Goal: Information Seeking & Learning: Find specific fact

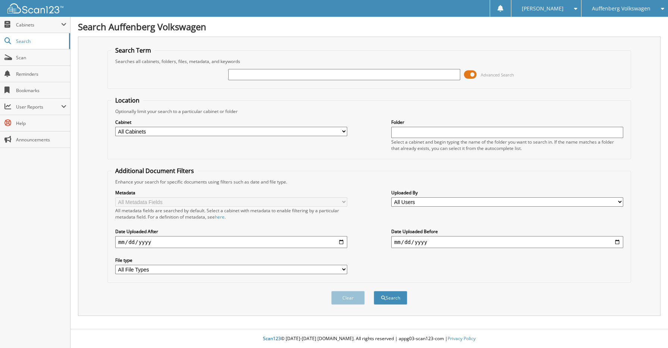
click at [283, 71] on input "text" at bounding box center [344, 74] width 232 height 11
type input "3"
type input "3VVYX7B22PM317292"
click at [374, 291] on button "Search" at bounding box center [391, 298] width 34 height 14
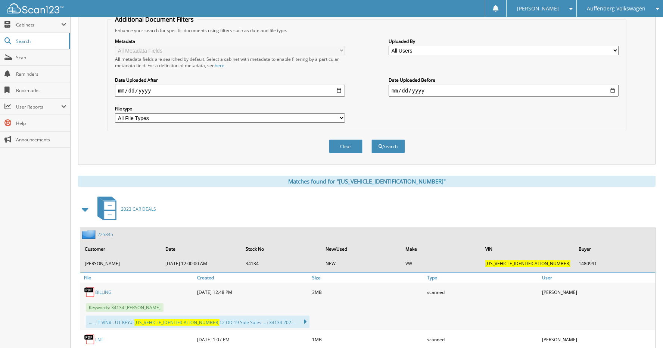
scroll to position [299, 0]
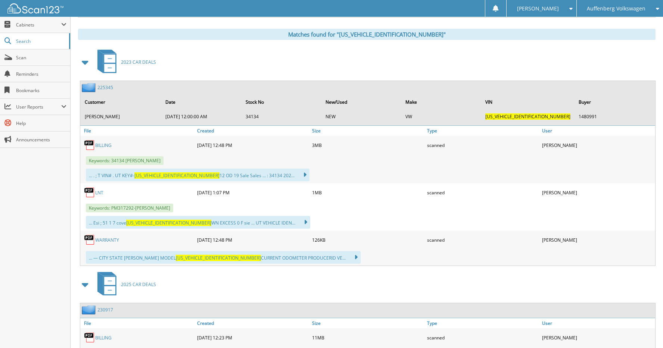
click at [108, 83] on div "225345 Customer Date Stock No New/Used Make VIN Buyer NICHOLAS R SCHMITT 1/10/2…" at bounding box center [367, 103] width 575 height 44
click at [106, 86] on link "225345" at bounding box center [105, 87] width 16 height 6
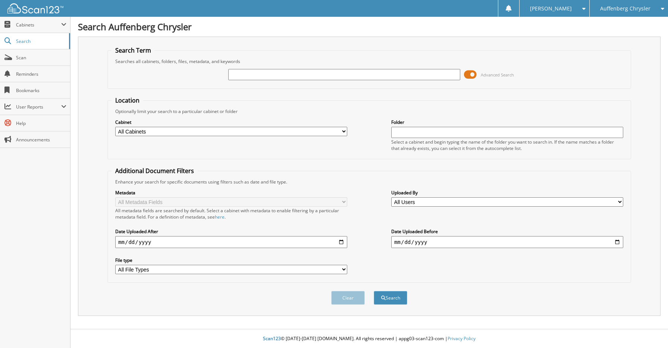
click at [238, 72] on input "text" at bounding box center [344, 74] width 232 height 11
type input "[PERSON_NAME]"
click at [374, 291] on button "Search" at bounding box center [391, 298] width 34 height 14
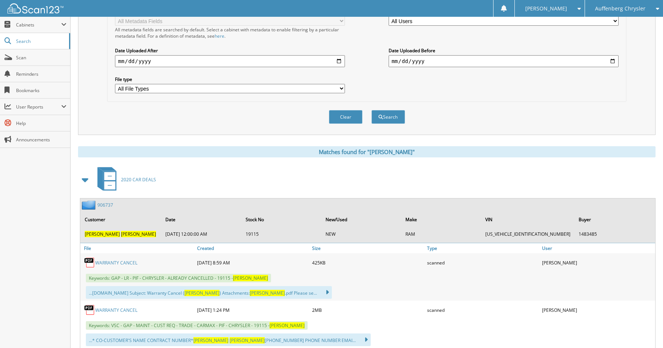
scroll to position [224, 0]
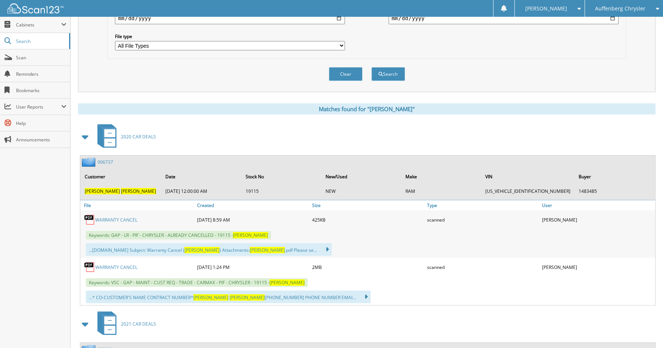
click at [103, 162] on link "906737" at bounding box center [105, 162] width 16 height 6
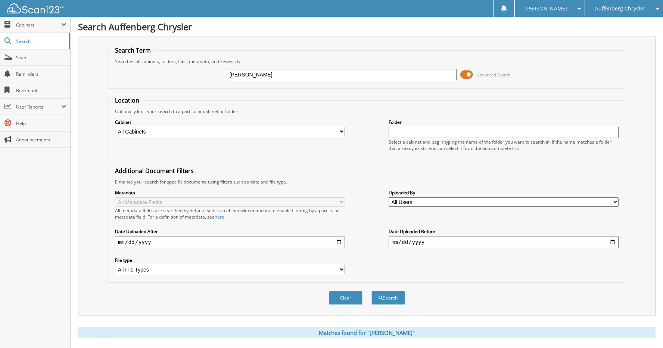
drag, startPoint x: 296, startPoint y: 77, endPoint x: 200, endPoint y: 74, distance: 96.3
click at [201, 74] on div "ROGER GARRETT Advanced Search" at bounding box center [366, 75] width 510 height 20
type input "[PERSON_NAME]"
click at [371, 291] on button "Search" at bounding box center [388, 298] width 34 height 14
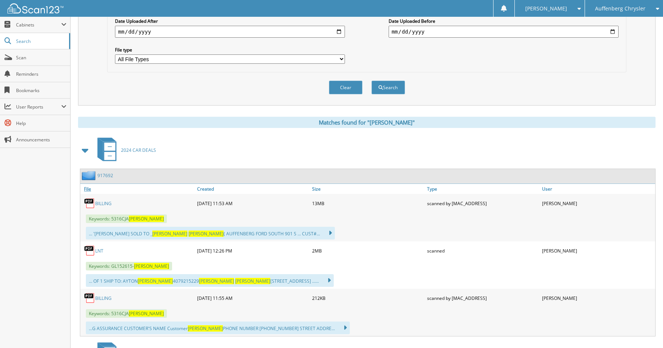
scroll to position [224, 0]
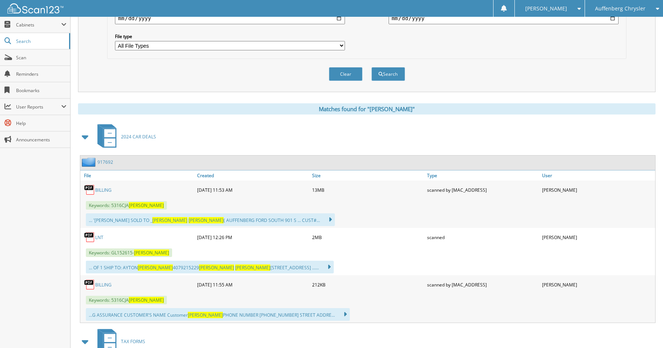
click at [104, 162] on link "917692" at bounding box center [105, 162] width 16 height 6
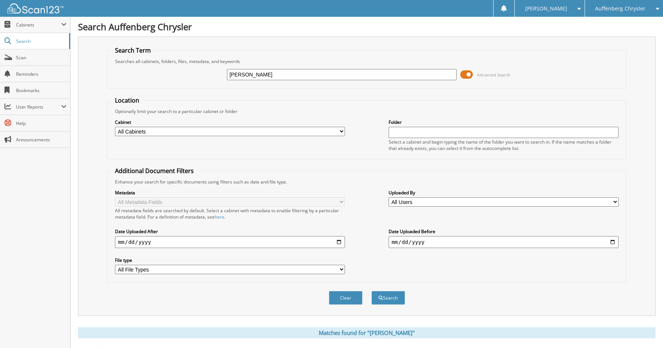
click at [655, 7] on icon at bounding box center [655, 8] width 7 height 5
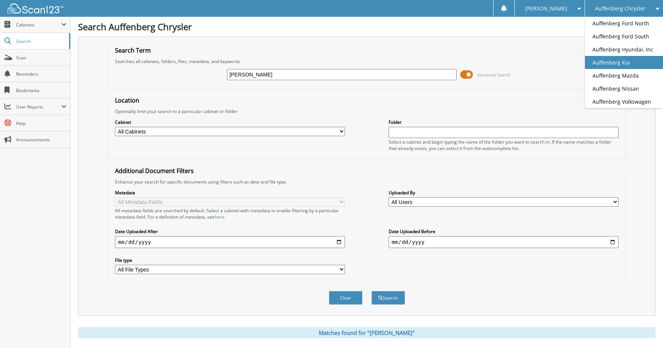
click at [618, 65] on link "Auffenberg Kia" at bounding box center [624, 62] width 78 height 13
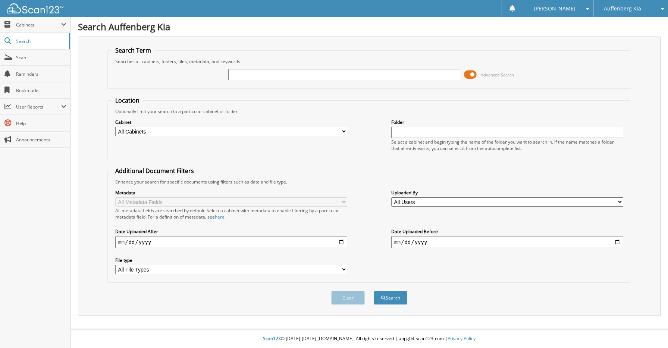
click at [276, 76] on input "text" at bounding box center [344, 74] width 232 height 11
type input "[US_VEHICLE_IDENTIFICATION_NUMBER]"
click at [394, 294] on button "Search" at bounding box center [391, 298] width 34 height 14
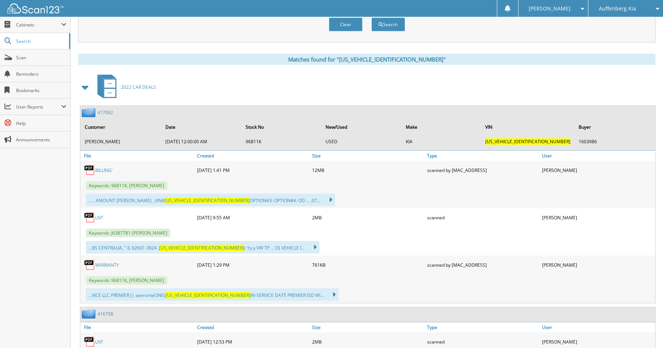
scroll to position [299, 0]
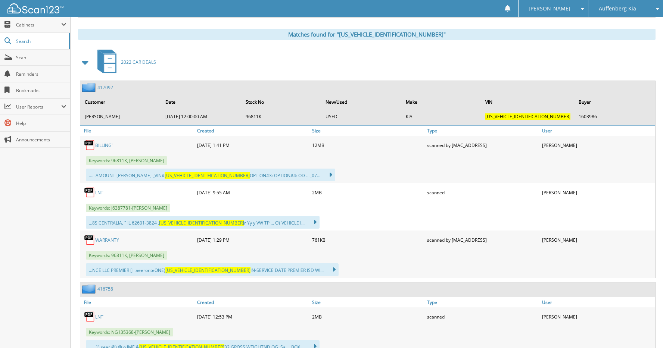
click at [109, 86] on link "417092" at bounding box center [105, 87] width 16 height 6
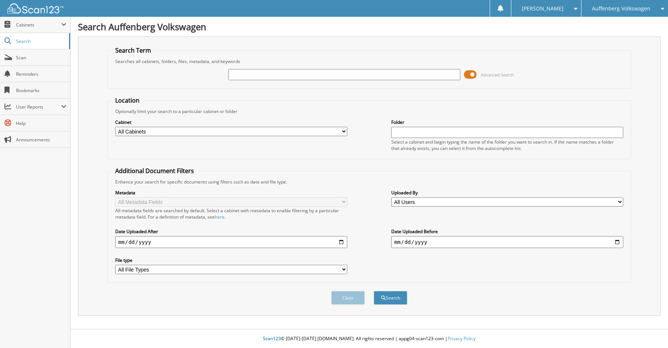
click at [266, 75] on input "text" at bounding box center [344, 74] width 232 height 11
type input "ALLISON BLEIER"
click at [374, 291] on button "Search" at bounding box center [391, 298] width 34 height 14
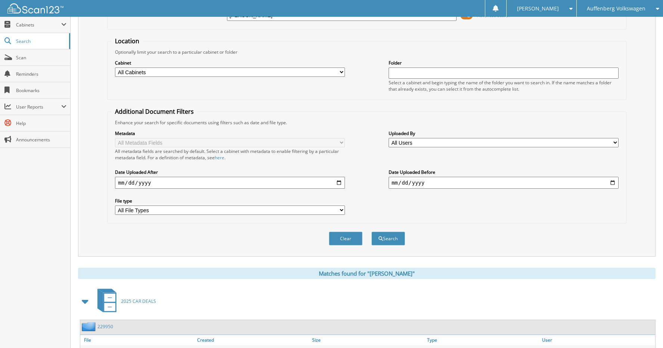
scroll to position [187, 0]
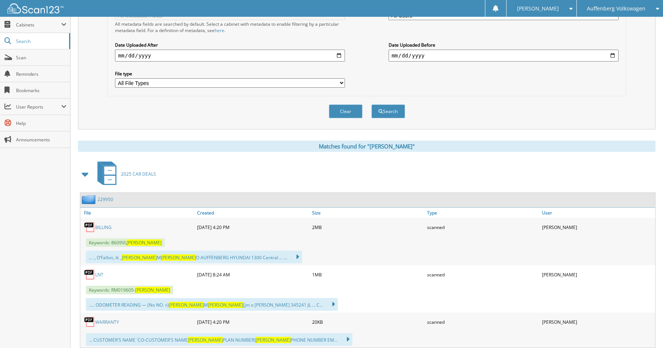
click at [109, 200] on link "229950" at bounding box center [105, 199] width 16 height 6
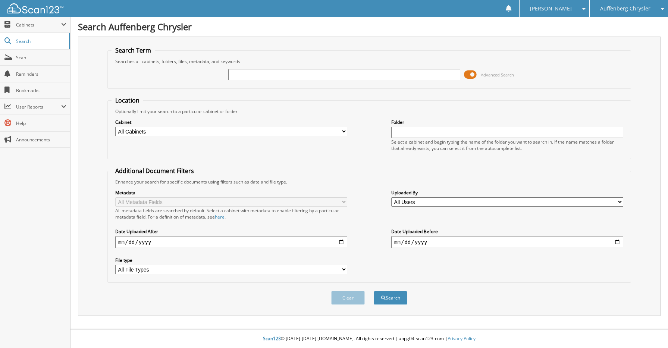
click at [307, 75] on input "text" at bounding box center [344, 74] width 232 height 11
type input "[PERSON_NAME]"
click at [397, 293] on button "Search" at bounding box center [391, 298] width 34 height 14
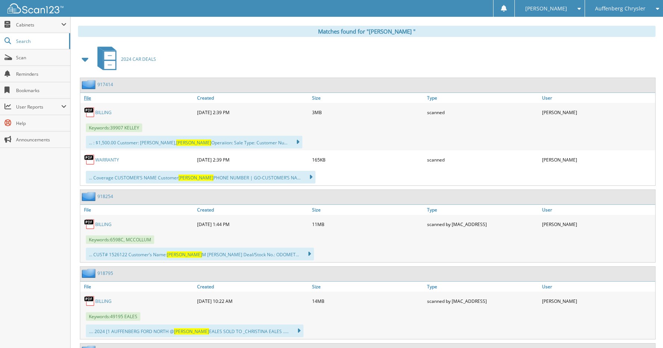
scroll to position [299, 0]
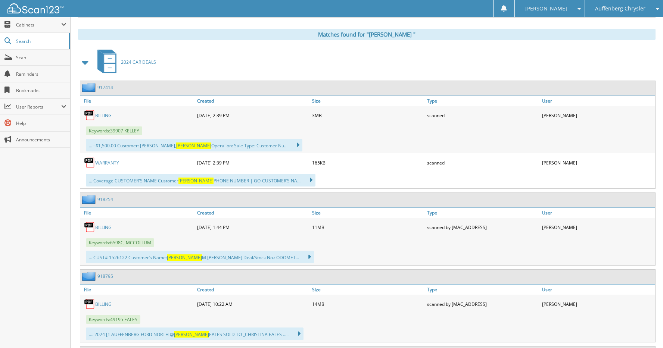
click at [104, 87] on link "9 1 7 4 1 4" at bounding box center [105, 87] width 16 height 6
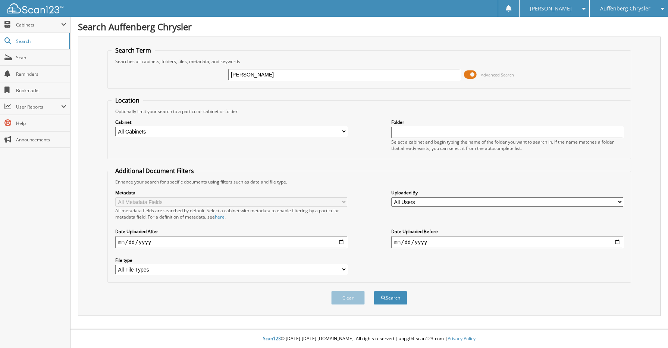
click at [659, 12] on div "Auffenberg Chrysler" at bounding box center [629, 8] width 71 height 17
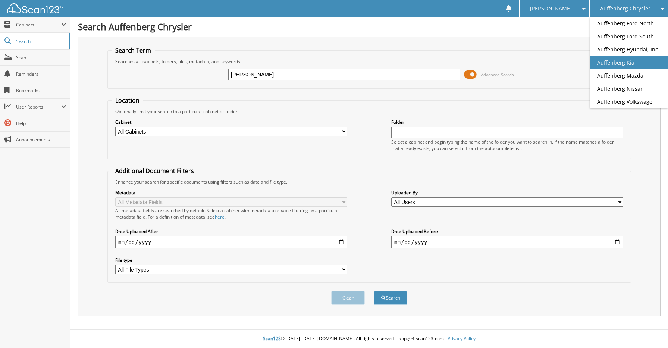
click at [644, 58] on link "Auffenberg Kia" at bounding box center [629, 62] width 78 height 13
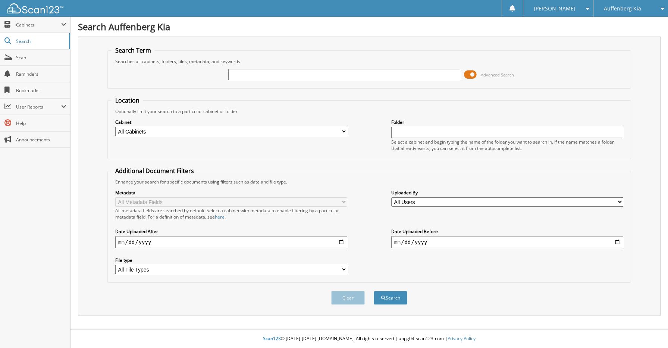
click at [315, 74] on input "text" at bounding box center [344, 74] width 232 height 11
type input "[PERSON_NAME]"
click at [374, 291] on button "Search" at bounding box center [391, 298] width 34 height 14
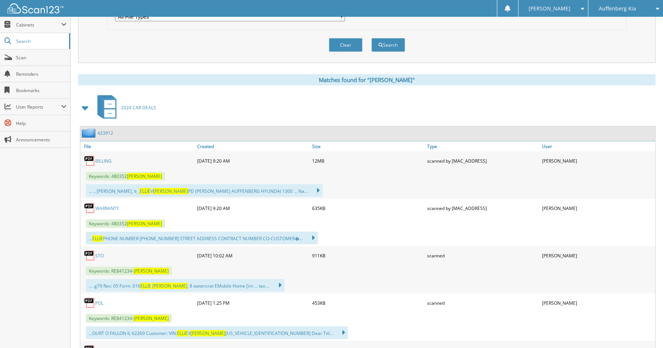
scroll to position [261, 0]
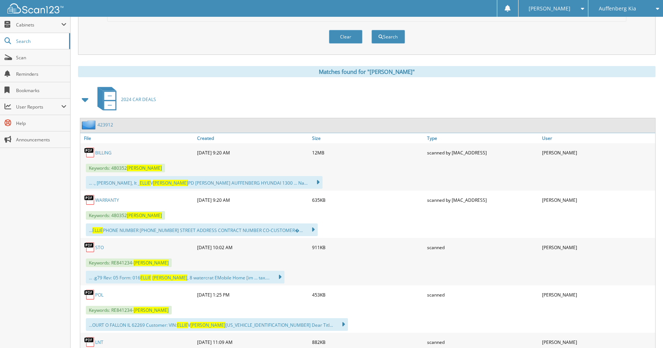
click at [106, 127] on link "423912" at bounding box center [105, 125] width 16 height 6
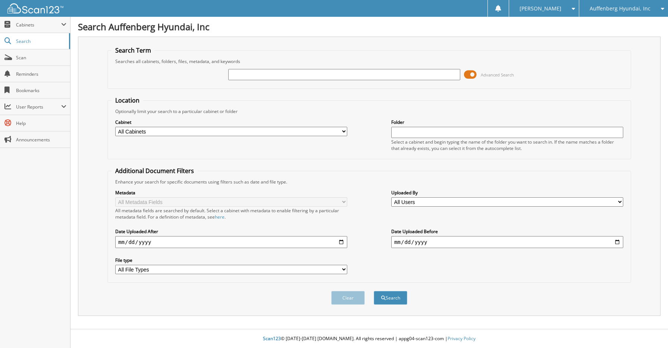
click at [267, 70] on input "text" at bounding box center [344, 74] width 232 height 11
type input "[PERSON_NAME]"
click at [374, 291] on button "Search" at bounding box center [391, 298] width 34 height 14
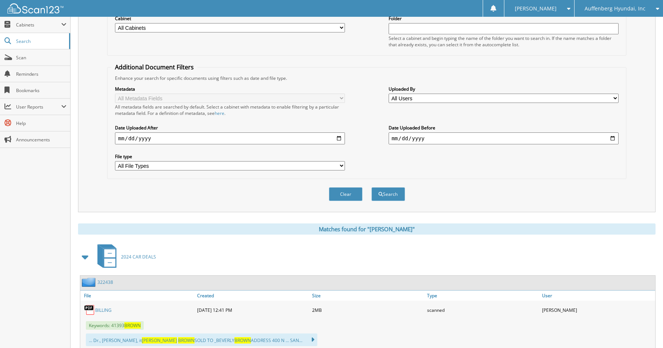
scroll to position [187, 0]
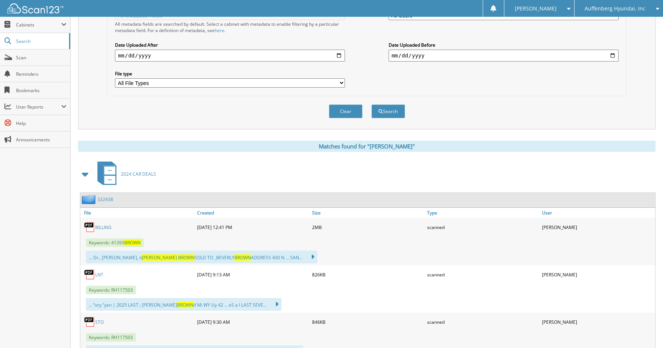
click at [106, 199] on link "322438" at bounding box center [105, 199] width 16 height 6
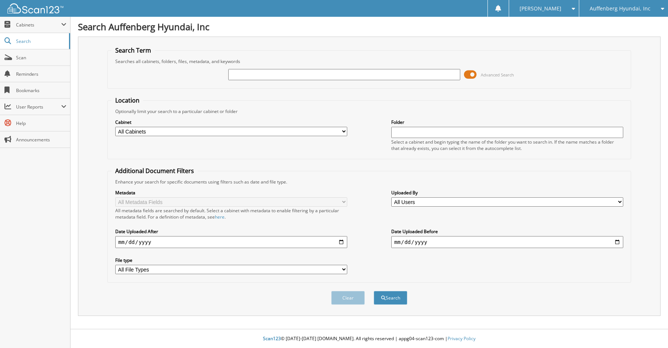
click at [266, 77] on input "text" at bounding box center [344, 74] width 232 height 11
type input "TIMOTHY SANDERS"
click at [374, 291] on button "Search" at bounding box center [391, 298] width 34 height 14
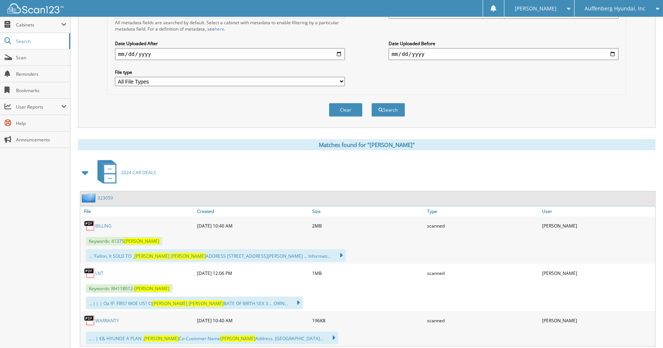
scroll to position [224, 0]
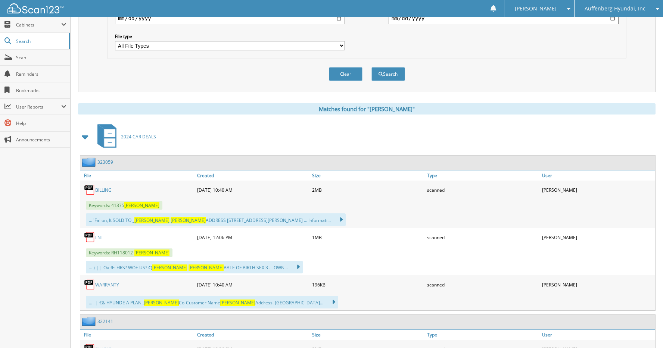
click at [109, 160] on link "323059" at bounding box center [105, 162] width 16 height 6
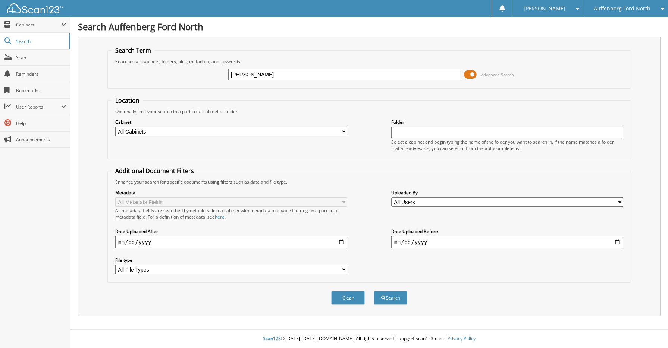
type input "[PERSON_NAME]"
click at [374, 291] on button "Search" at bounding box center [391, 298] width 34 height 14
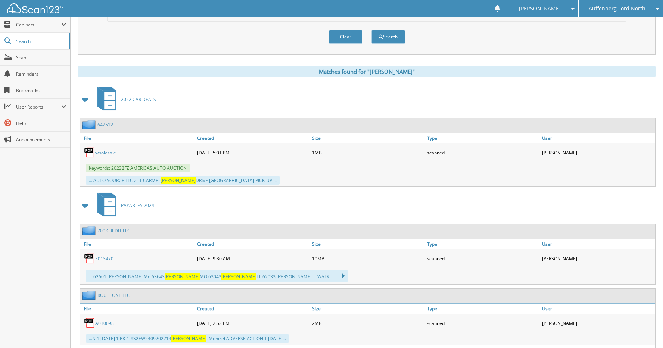
scroll to position [299, 0]
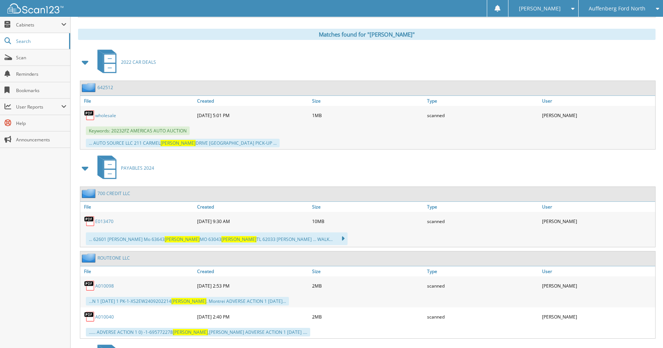
click at [107, 88] on link "642512" at bounding box center [105, 87] width 16 height 6
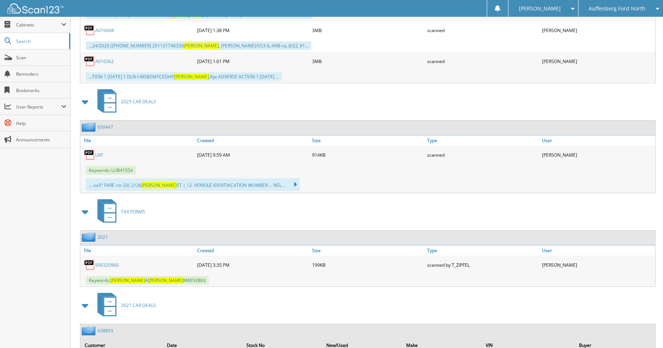
scroll to position [940, 0]
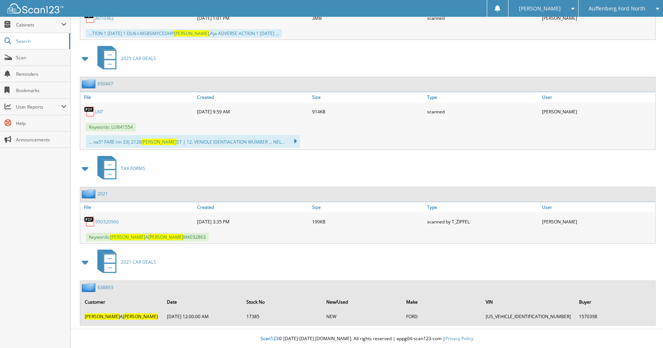
click at [106, 285] on link "638893" at bounding box center [105, 287] width 16 height 6
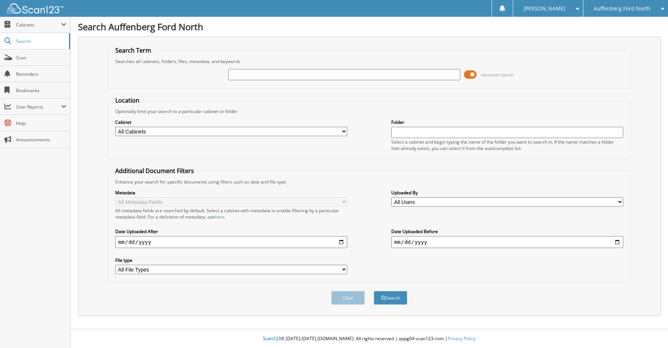
click at [288, 78] on input "text" at bounding box center [344, 74] width 232 height 11
type input "[PERSON_NAME]"
click at [374, 291] on button "Search" at bounding box center [391, 298] width 34 height 14
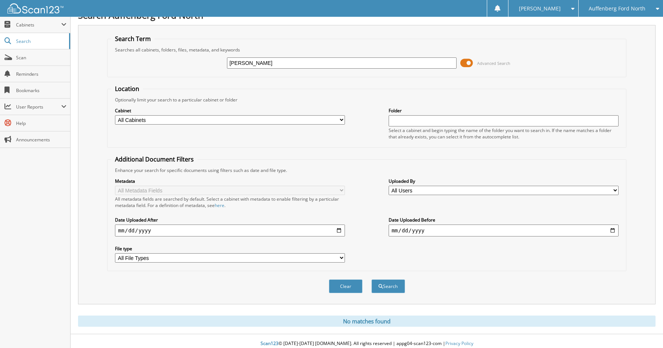
scroll to position [17, 0]
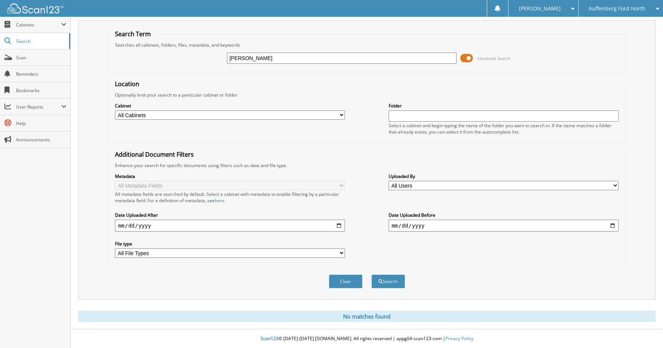
drag, startPoint x: 344, startPoint y: 53, endPoint x: 206, endPoint y: 50, distance: 137.7
click at [206, 50] on div "MICHEAL BULLION Advanced Search" at bounding box center [366, 58] width 510 height 20
type input "[US_VEHICLE_IDENTIFICATION_NUMBER]"
click at [397, 287] on button "Search" at bounding box center [388, 282] width 34 height 14
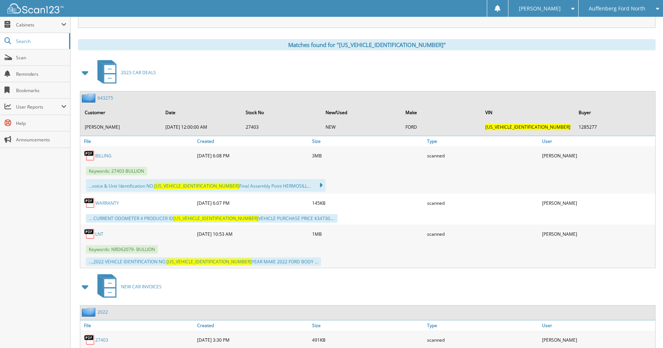
scroll to position [299, 0]
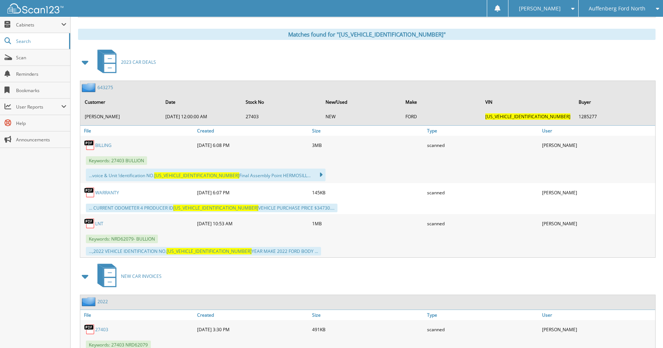
click at [106, 88] on link "643275" at bounding box center [105, 87] width 16 height 6
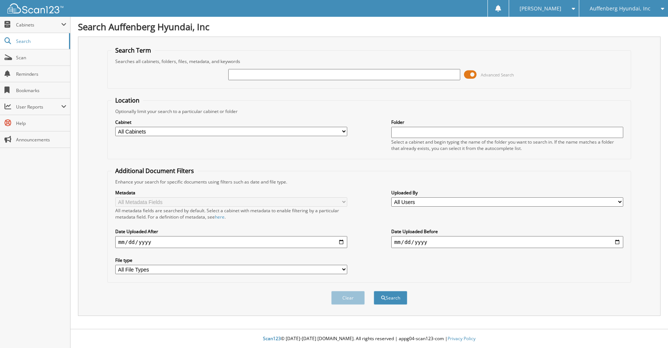
click at [378, 75] on input "text" at bounding box center [344, 74] width 232 height 11
type input "313953"
click at [374, 291] on button "Search" at bounding box center [391, 298] width 34 height 14
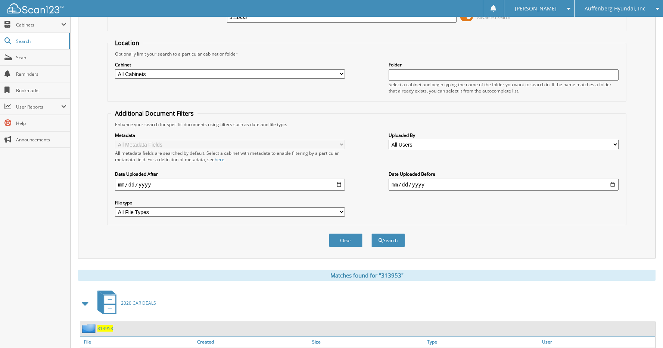
scroll to position [123, 0]
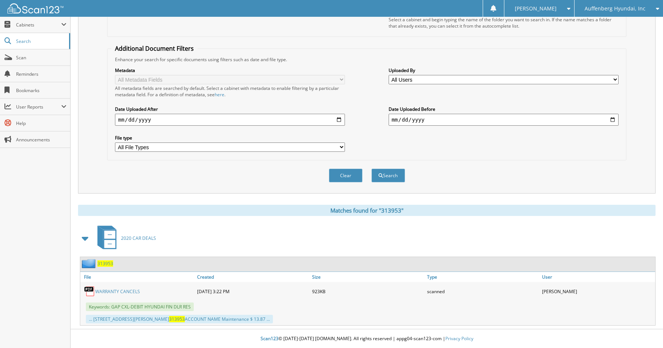
click at [112, 263] on span "313953" at bounding box center [105, 263] width 16 height 6
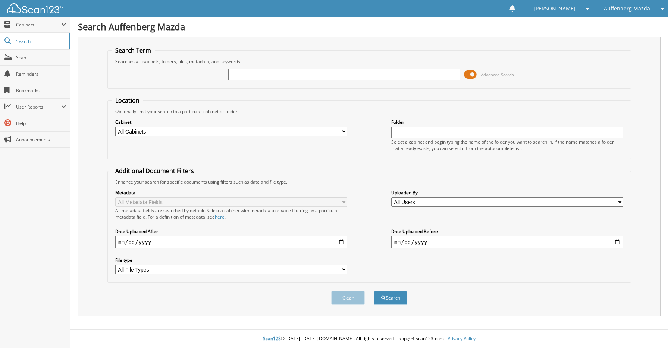
click at [271, 74] on input "text" at bounding box center [344, 74] width 232 height 11
type input "[PERSON_NAME]"
click at [374, 291] on button "Search" at bounding box center [391, 298] width 34 height 14
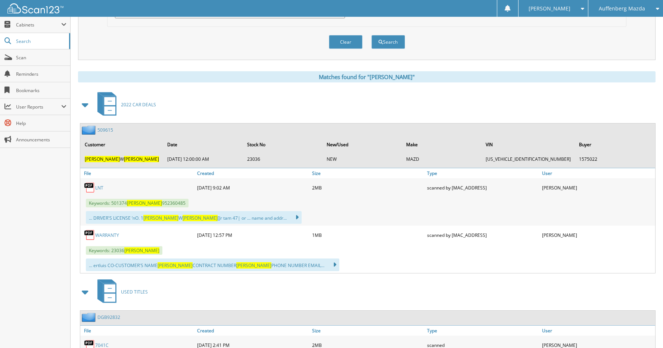
scroll to position [261, 0]
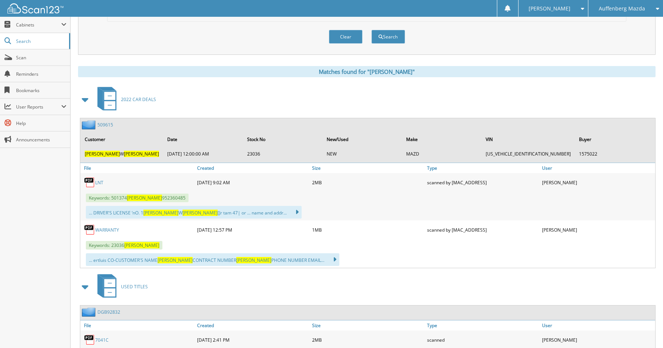
click at [107, 123] on link "509615" at bounding box center [105, 125] width 16 height 6
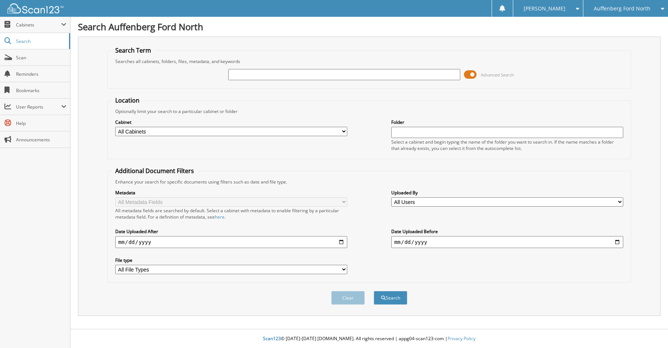
click at [263, 76] on input "text" at bounding box center [344, 74] width 232 height 11
type input "[US_VEHICLE_IDENTIFICATION_NUMBER]"
click at [391, 301] on button "Search" at bounding box center [391, 298] width 34 height 14
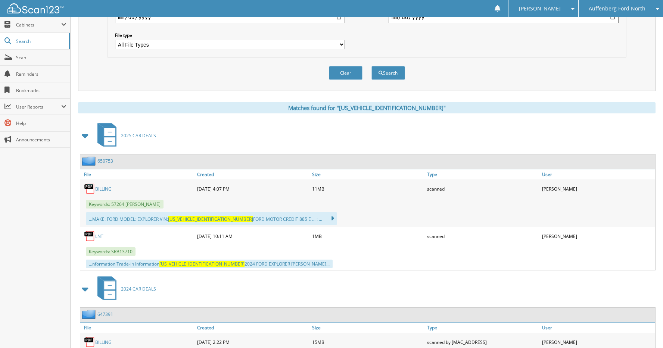
scroll to position [224, 0]
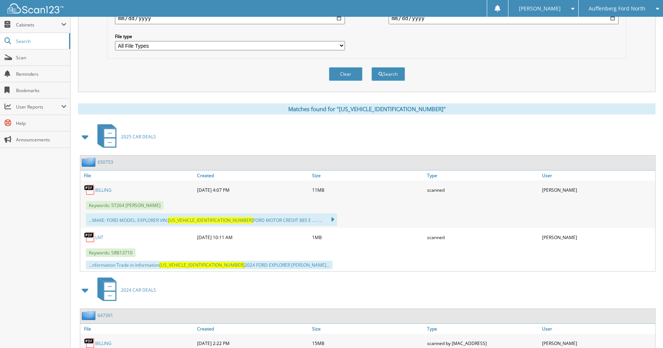
click at [106, 162] on link "650753" at bounding box center [105, 162] width 16 height 6
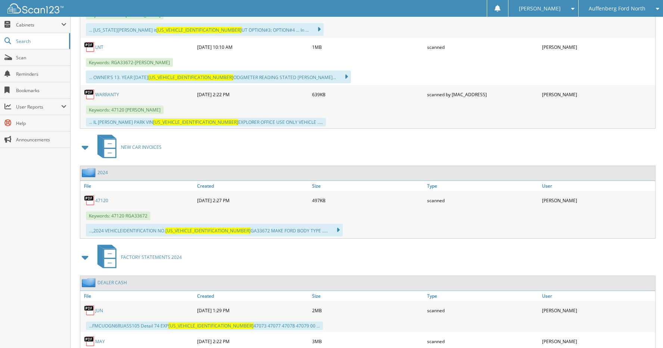
scroll to position [554, 0]
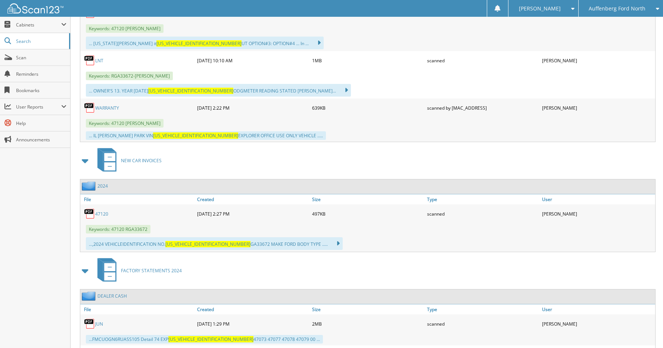
click at [106, 215] on link "47120" at bounding box center [101, 214] width 13 height 6
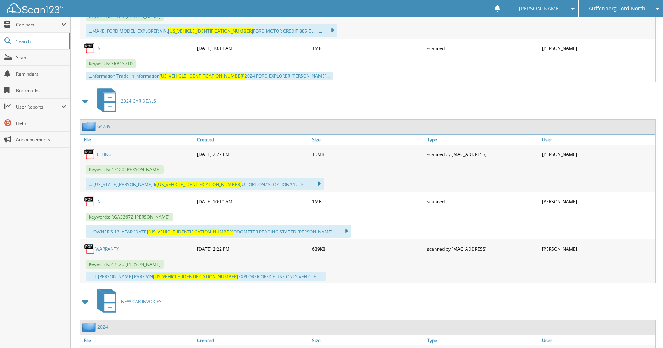
scroll to position [368, 0]
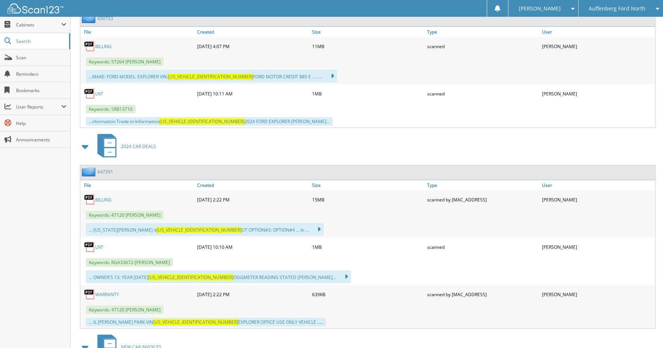
click at [108, 172] on link "647391" at bounding box center [105, 172] width 16 height 6
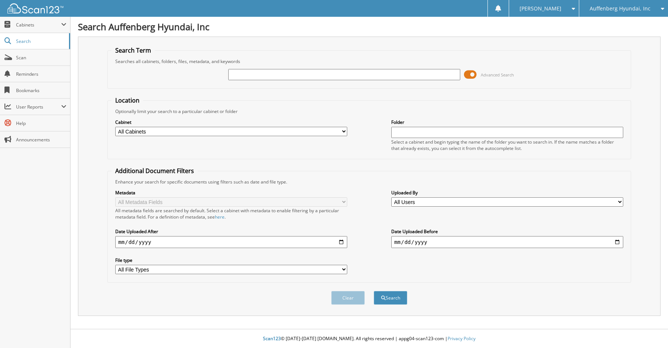
click at [245, 71] on input "text" at bounding box center [344, 74] width 232 height 11
type input "[PERSON_NAME]"
click at [374, 291] on button "Search" at bounding box center [391, 298] width 34 height 14
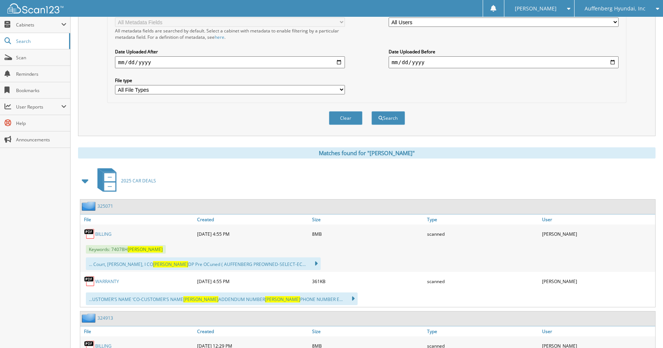
scroll to position [187, 0]
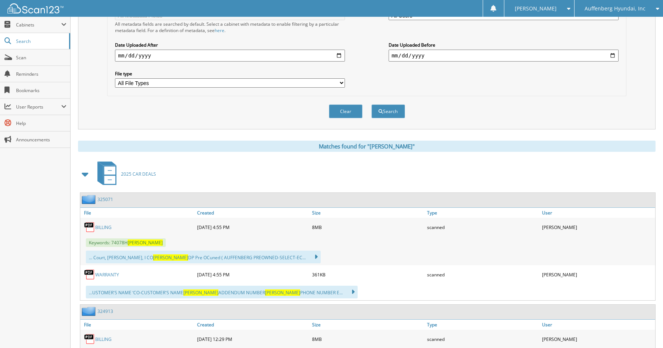
click at [110, 200] on link "325071" at bounding box center [105, 199] width 16 height 6
